Goal: Obtain resource: Download file/media

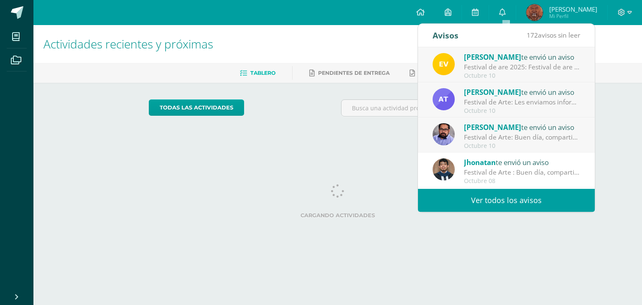
click at [530, 163] on div "[PERSON_NAME] te envió un aviso" at bounding box center [522, 162] width 116 height 11
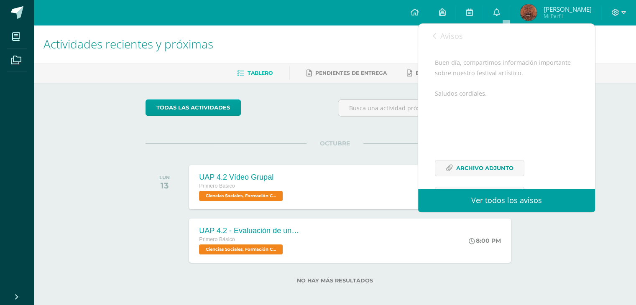
scroll to position [125, 0]
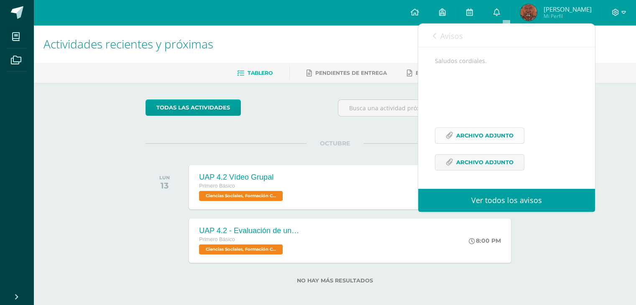
click at [489, 134] on span "Archivo Adjunto" at bounding box center [484, 135] width 57 height 15
click at [464, 158] on span "Archivo Adjunto" at bounding box center [484, 162] width 57 height 15
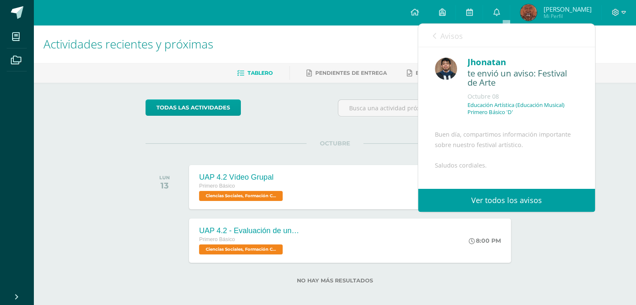
click at [437, 37] on link "Avisos" at bounding box center [448, 36] width 30 height 24
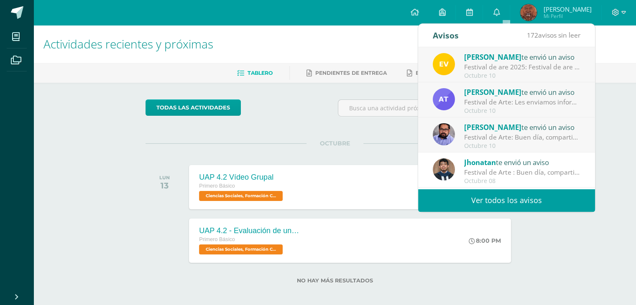
click at [473, 94] on span "[PERSON_NAME]" at bounding box center [492, 92] width 57 height 10
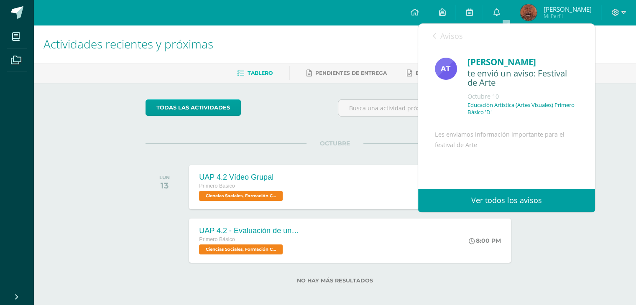
scroll to position [104, 0]
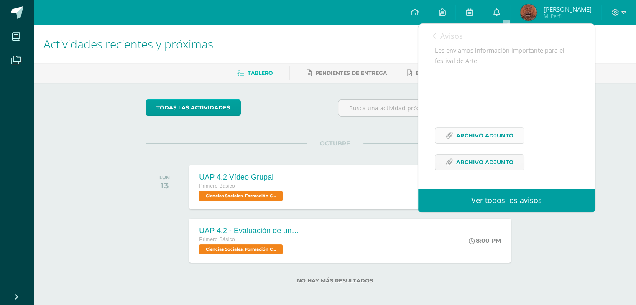
click at [464, 128] on span "Archivo Adjunto" at bounding box center [484, 135] width 57 height 15
click at [462, 158] on span "Archivo Adjunto" at bounding box center [484, 162] width 57 height 15
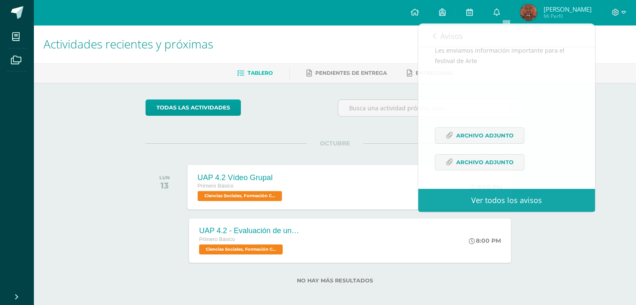
click at [397, 198] on div "UAP 4.2 Vídeo Grupal Primero Básico Ciencias Sociales, Formación Ciudadana e In…" at bounding box center [350, 187] width 325 height 45
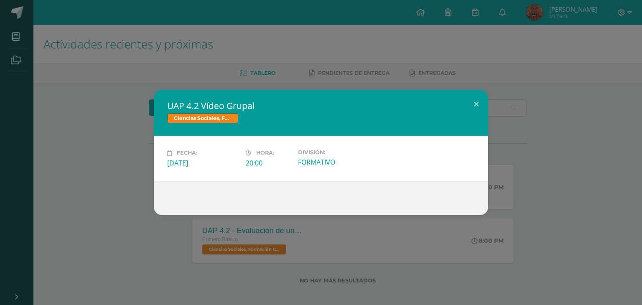
click at [507, 16] on div "UAP 4.2 Vídeo Grupal Ciencias Sociales, Formación Ciudadana e Interculturalidad…" at bounding box center [321, 152] width 642 height 305
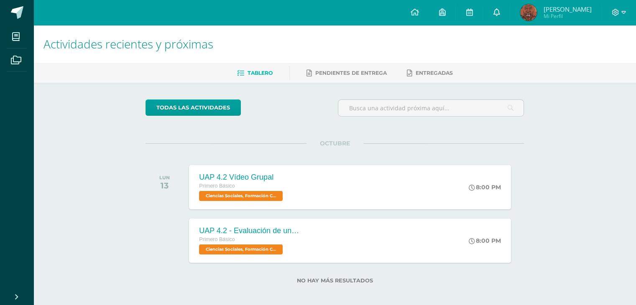
click at [507, 13] on link at bounding box center [496, 12] width 27 height 25
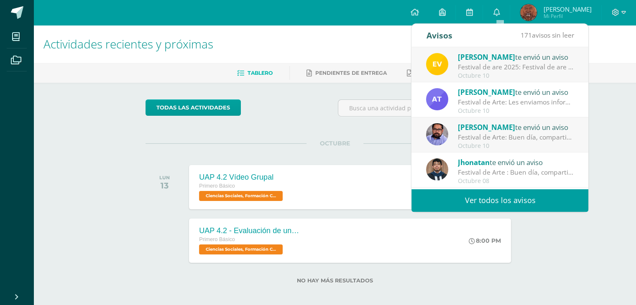
click at [508, 65] on div "Festival de are 2025: Festival de are 2025" at bounding box center [516, 67] width 116 height 10
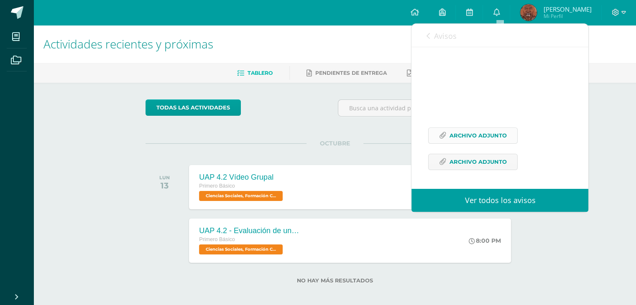
click at [472, 131] on span "Archivo Adjunto" at bounding box center [478, 135] width 57 height 15
click at [463, 153] on div "Festival de are 2025 Archivo Adjunto Archivo Adjunto" at bounding box center [499, 107] width 143 height 145
click at [455, 178] on div "Festival de are 2025 Archivo Adjunto Archivo Adjunto" at bounding box center [499, 107] width 143 height 145
click at [467, 159] on span "Archivo Adjunto" at bounding box center [478, 161] width 57 height 15
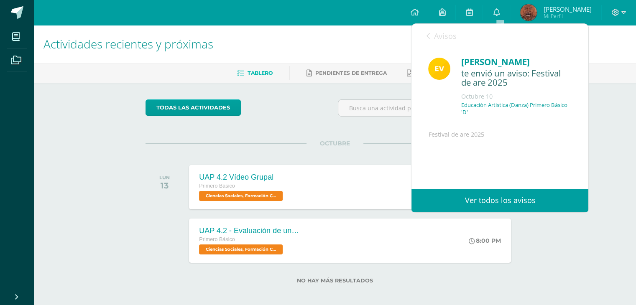
click at [430, 36] on link "Avisos" at bounding box center [441, 36] width 30 height 24
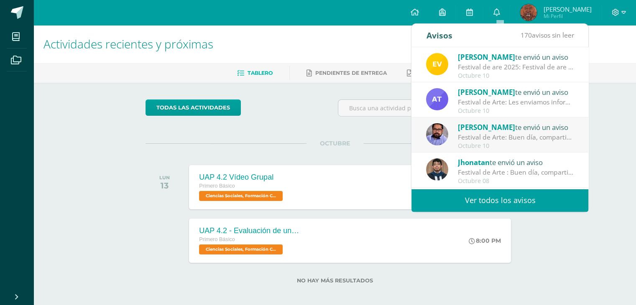
click at [354, 121] on div at bounding box center [431, 112] width 193 height 24
